Goal: Task Accomplishment & Management: Complete application form

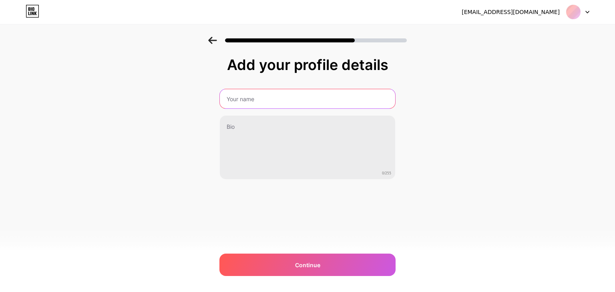
click at [296, 106] on input "text" at bounding box center [307, 98] width 175 height 19
type input "[PERSON_NAME][DEMOGRAPHIC_DATA]V"
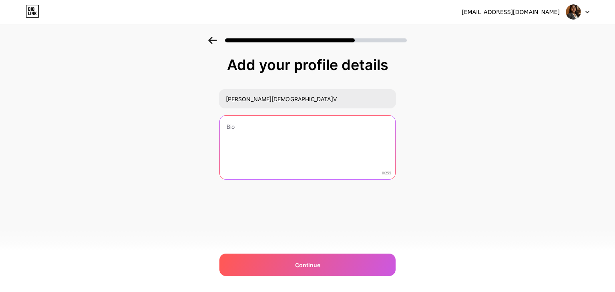
click at [285, 128] on textarea at bounding box center [307, 148] width 175 height 64
click at [280, 130] on textarea at bounding box center [307, 147] width 177 height 65
paste textarea "| Social Media Strategist 📲 | Meta Ads, Content & Growth 📈 | seo | poster desig…"
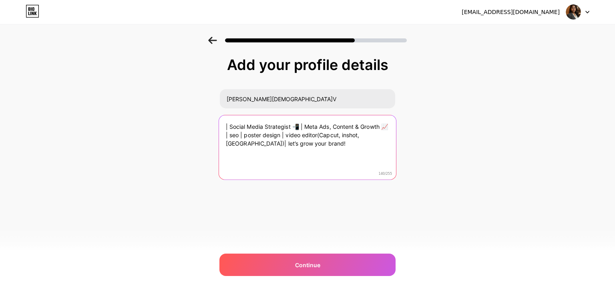
click at [229, 126] on textarea "| Social Media Strategist 📲 | Meta Ads, Content & Growth 📈 | seo | poster desig…" at bounding box center [307, 147] width 177 height 65
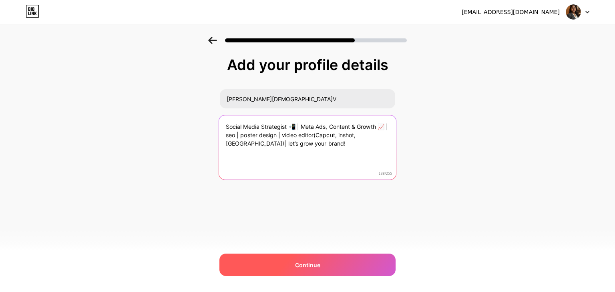
type textarea "Social Media Strategist 📲 | Meta Ads, Content & Growth 📈 | seo | poster design …"
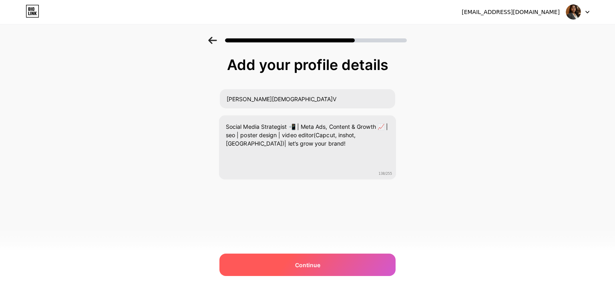
click at [329, 260] on div "Continue" at bounding box center [307, 265] width 176 height 22
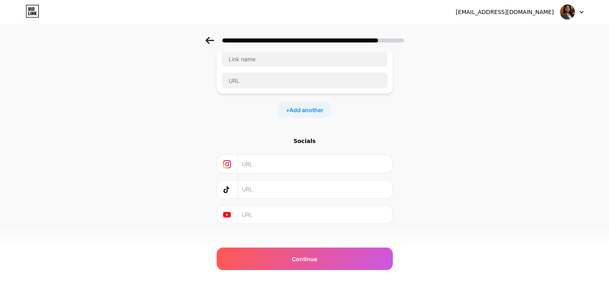
scroll to position [63, 0]
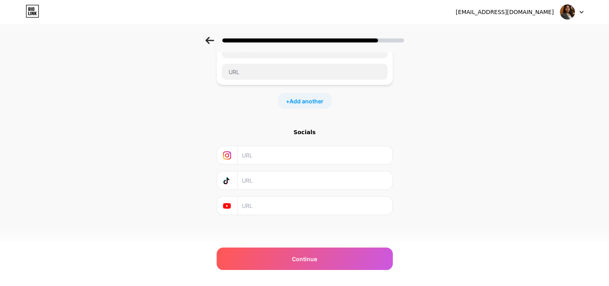
click at [333, 150] on input "text" at bounding box center [314, 155] width 145 height 18
click at [298, 160] on input "text" at bounding box center [314, 155] width 145 height 18
paste input "[URL][DOMAIN_NAME]"
type input "[URL][DOMAIN_NAME]"
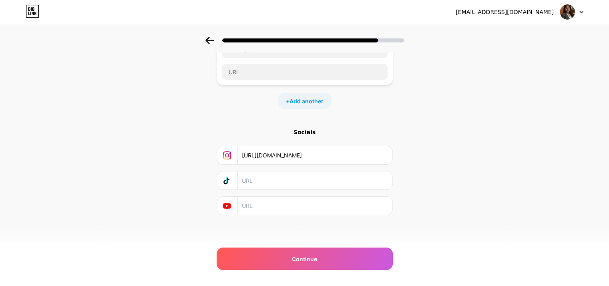
scroll to position [0, 0]
click at [312, 101] on span "Add another" at bounding box center [306, 101] width 34 height 8
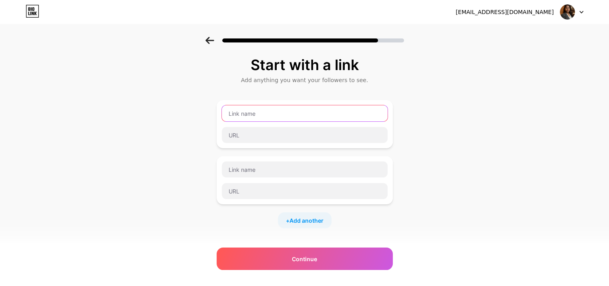
click at [348, 112] on input "text" at bounding box center [305, 113] width 166 height 16
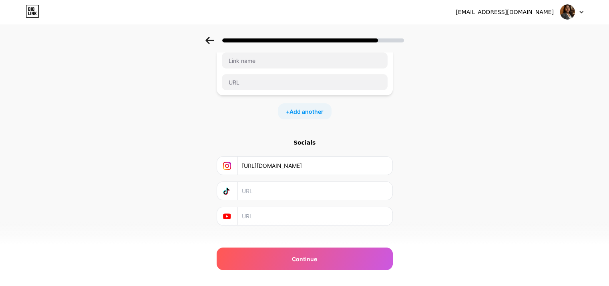
scroll to position [119, 0]
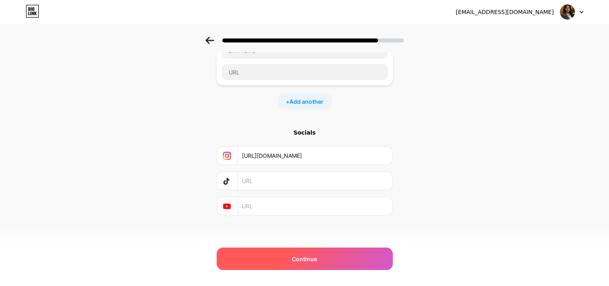
click at [309, 261] on span "Continue" at bounding box center [304, 258] width 25 height 8
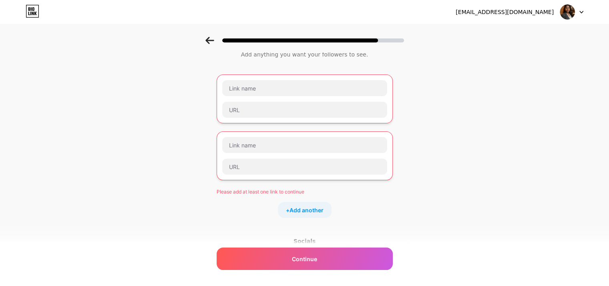
scroll to position [24, 0]
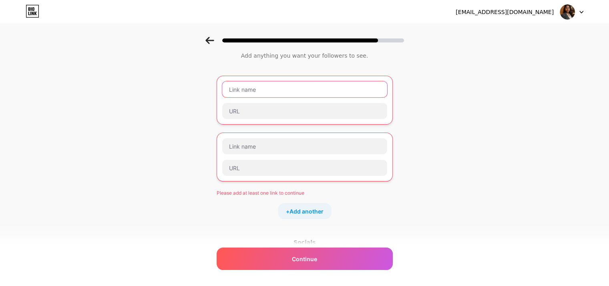
click at [350, 94] on input "text" at bounding box center [304, 89] width 165 height 16
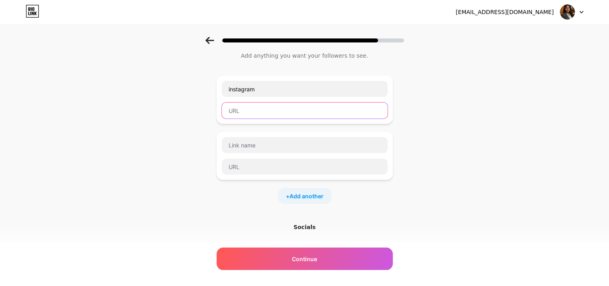
click at [346, 112] on input "text" at bounding box center [305, 110] width 166 height 16
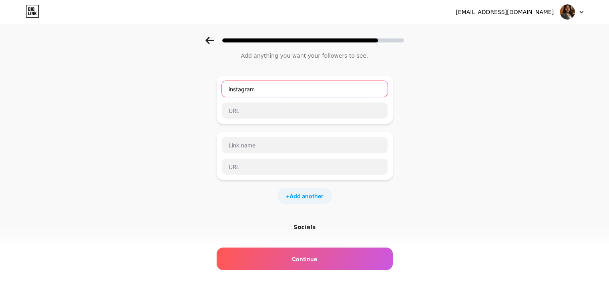
click at [342, 92] on input "instagram" at bounding box center [305, 89] width 166 height 16
type input "i"
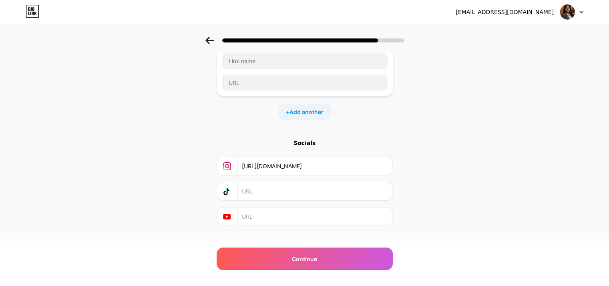
scroll to position [119, 0]
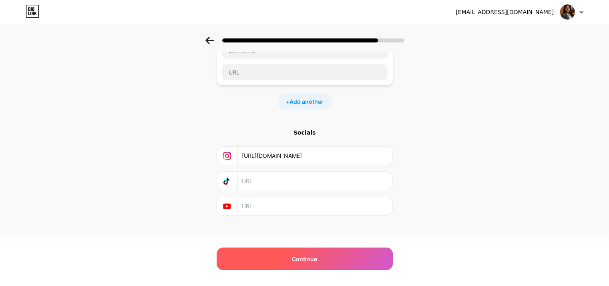
click at [310, 255] on span "Continue" at bounding box center [304, 258] width 25 height 8
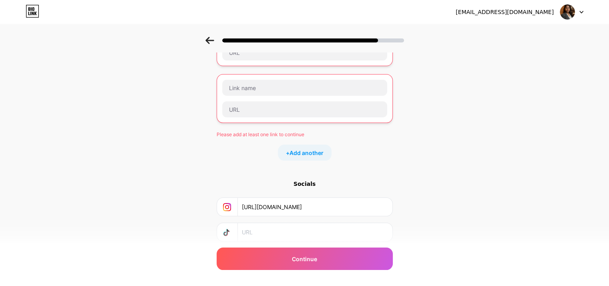
scroll to position [134, 0]
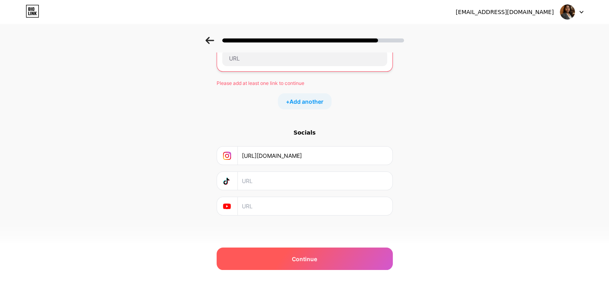
click at [323, 258] on div "Continue" at bounding box center [304, 258] width 176 height 22
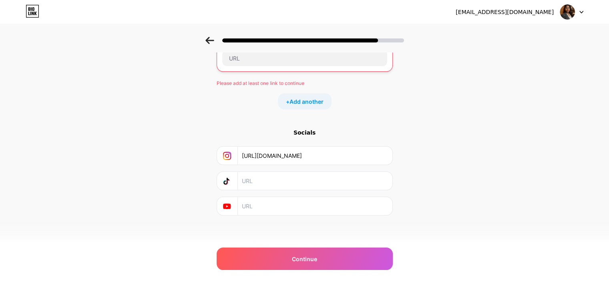
click at [575, 10] on div at bounding box center [571, 12] width 23 height 14
click at [476, 123] on div "Start with a link Add anything you want your followers to see. Please add at le…" at bounding box center [304, 79] width 609 height 352
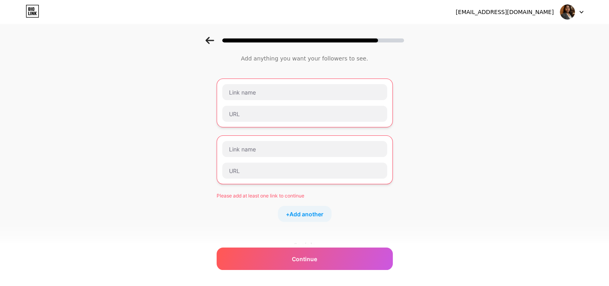
scroll to position [19, 0]
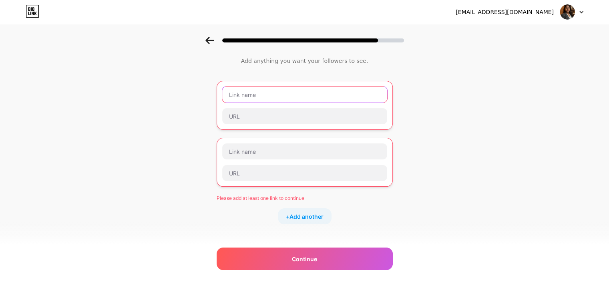
click at [349, 98] on input "text" at bounding box center [304, 94] width 165 height 16
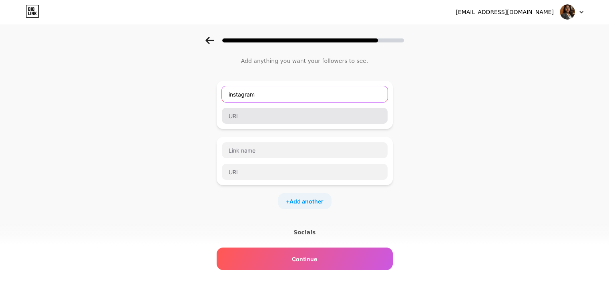
type input "instagram"
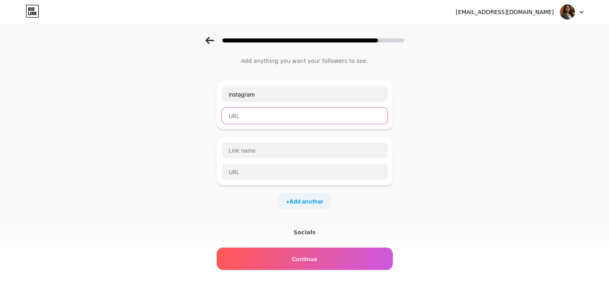
click at [347, 110] on input "text" at bounding box center [305, 116] width 166 height 16
click at [304, 114] on input "text" at bounding box center [305, 116] width 166 height 16
paste input "[URL][DOMAIN_NAME]"
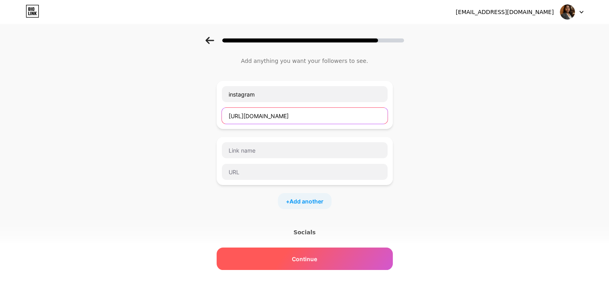
type input "[URL][DOMAIN_NAME]"
click at [314, 254] on span "Continue" at bounding box center [304, 258] width 25 height 8
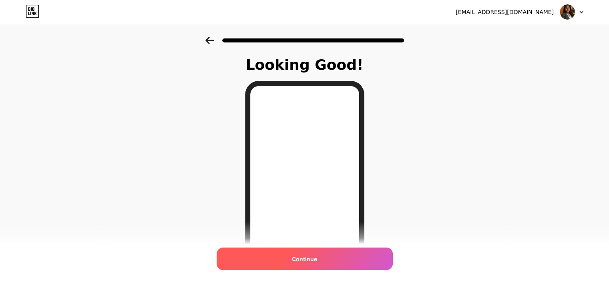
click at [334, 259] on div "Continue" at bounding box center [304, 258] width 176 height 22
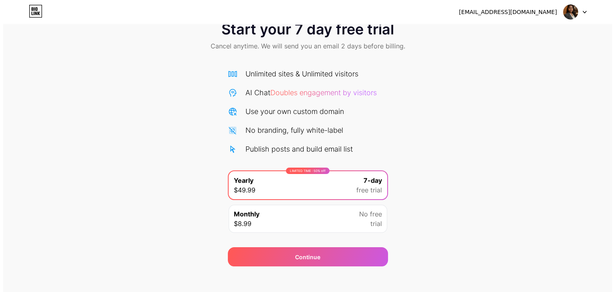
scroll to position [30, 0]
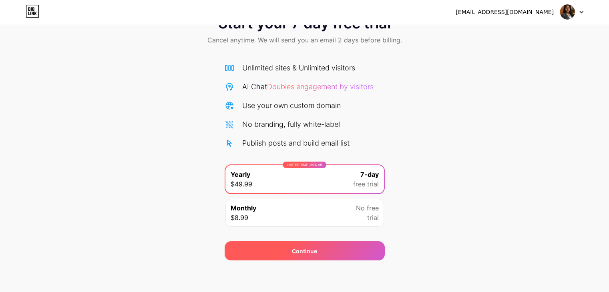
click at [330, 251] on div "Continue" at bounding box center [304, 250] width 160 height 19
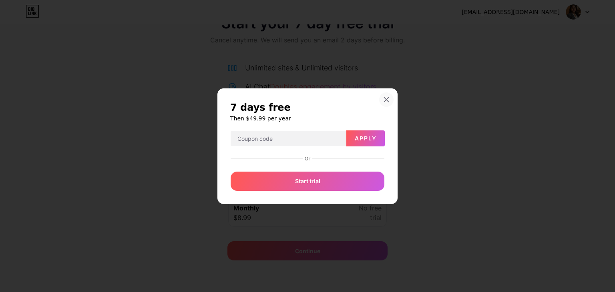
click at [383, 101] on icon at bounding box center [386, 99] width 6 height 6
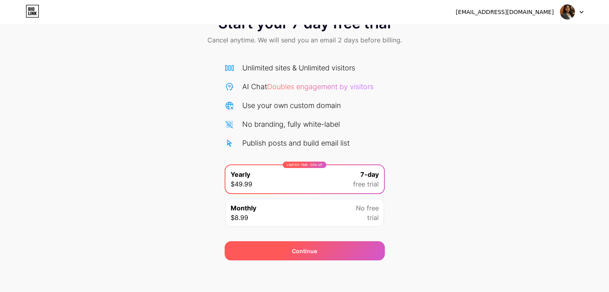
click at [333, 248] on div "Continue" at bounding box center [304, 250] width 160 height 19
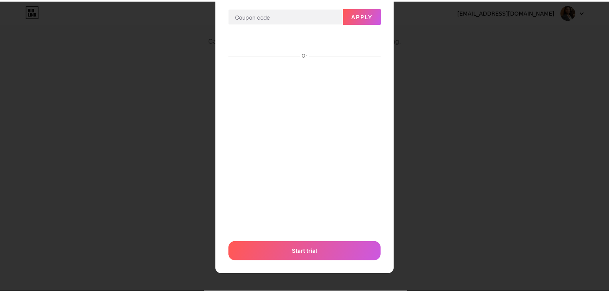
scroll to position [52, 0]
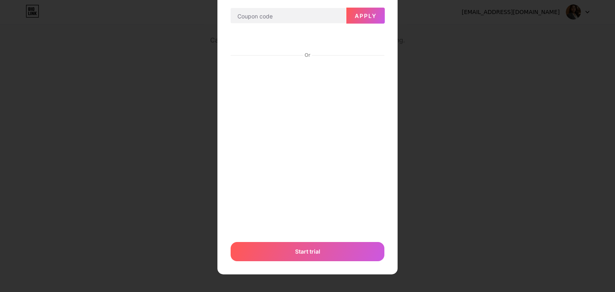
click at [437, 164] on div at bounding box center [307, 94] width 615 height 292
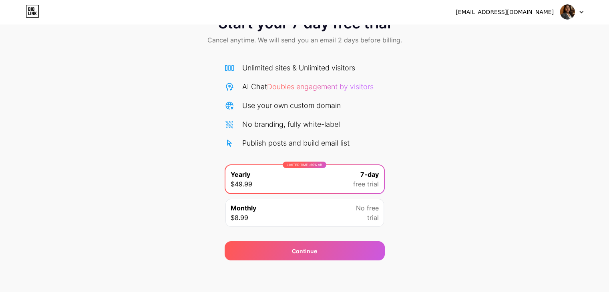
scroll to position [0, 0]
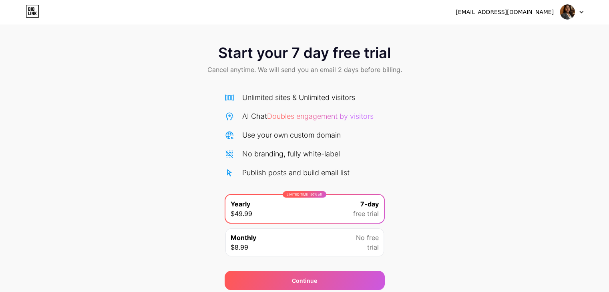
click at [577, 12] on div at bounding box center [571, 12] width 23 height 14
click at [552, 34] on li "Logout" at bounding box center [532, 33] width 99 height 22
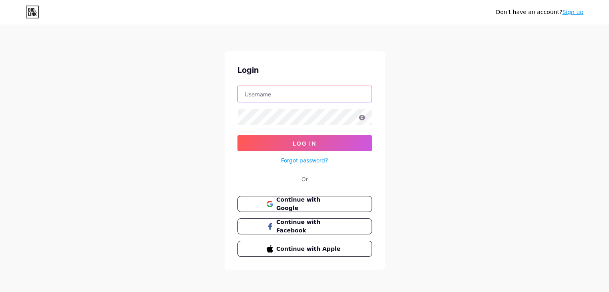
type input "[EMAIL_ADDRESS][DOMAIN_NAME]"
